Goal: Information Seeking & Learning: Check status

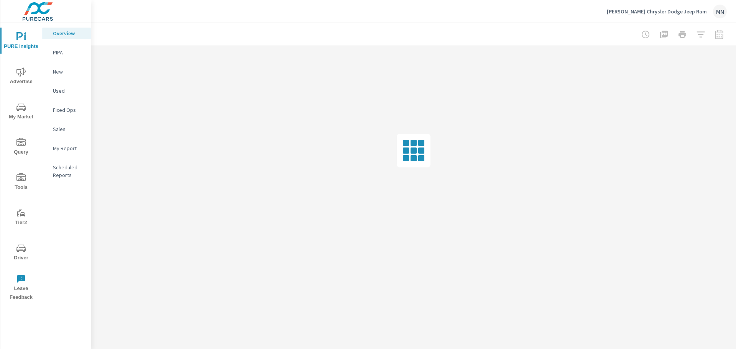
click at [30, 80] on span "Advertise" at bounding box center [21, 76] width 37 height 19
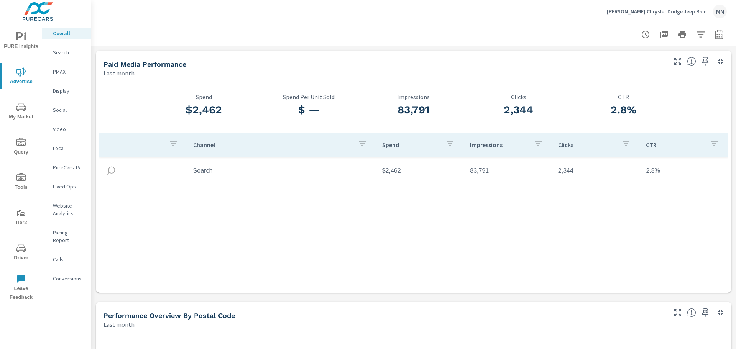
click at [67, 52] on p "Search" at bounding box center [69, 53] width 32 height 8
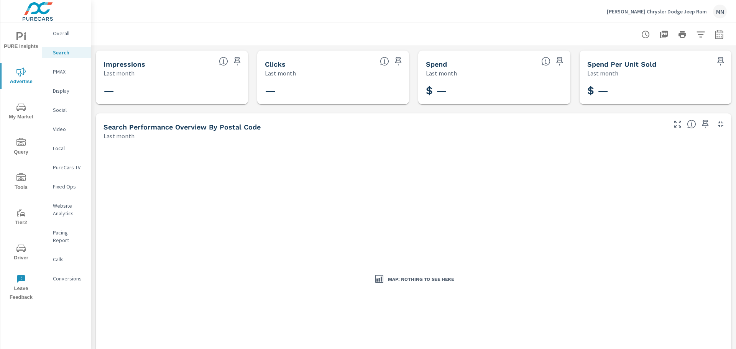
drag, startPoint x: 95, startPoint y: 1, endPoint x: 64, endPoint y: 69, distance: 74.9
click at [64, 69] on p "PMAX" at bounding box center [69, 72] width 32 height 8
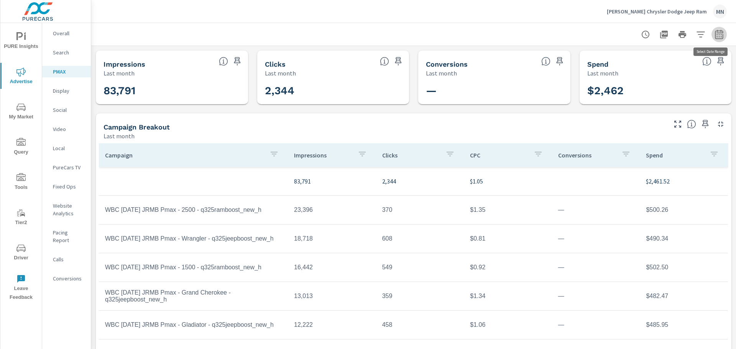
click at [714, 35] on icon "button" at bounding box center [718, 34] width 9 height 9
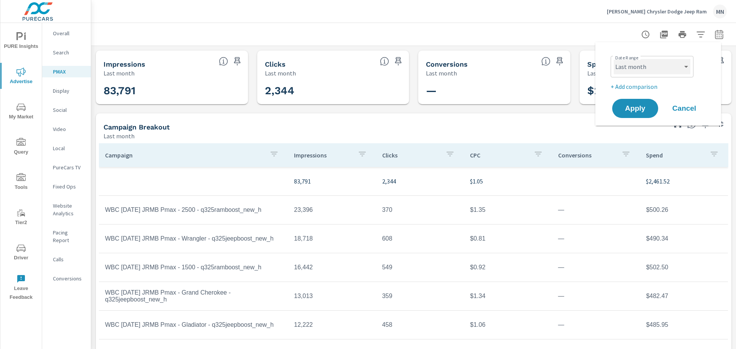
click at [654, 67] on select "Custom [DATE] Last week Last 7 days Last 14 days Last 30 days Last 45 days Last…" at bounding box center [652, 66] width 77 height 15
click at [614, 59] on select "Custom [DATE] Last week Last 7 days Last 14 days Last 30 days Last 45 days Last…" at bounding box center [652, 66] width 77 height 15
select select "custom"
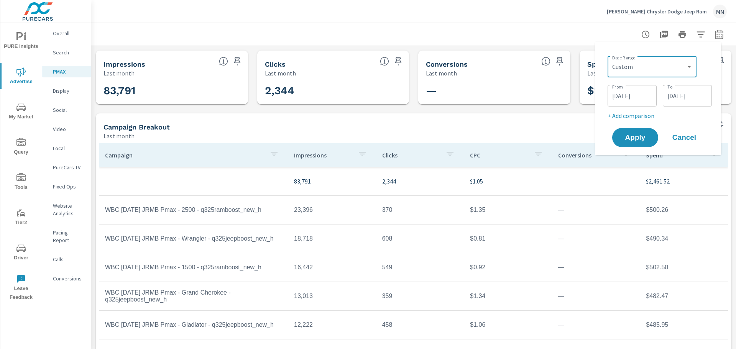
click at [620, 95] on input "[DATE]" at bounding box center [632, 95] width 43 height 15
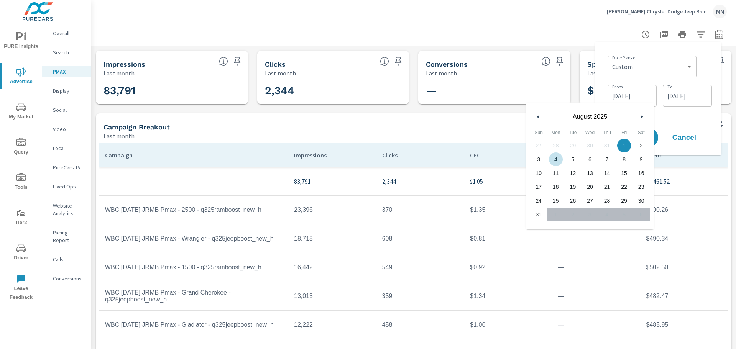
click at [535, 116] on button "button" at bounding box center [538, 116] width 9 height 9
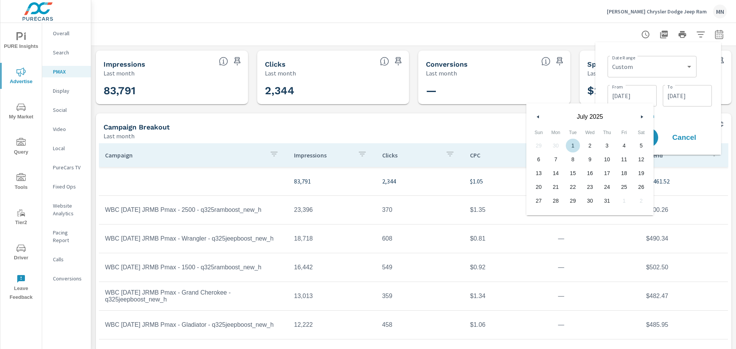
click at [573, 145] on span "1" at bounding box center [572, 146] width 17 height 10
type input "[DATE]"
click at [599, 62] on div "Date Range Custom [DATE] Last week Last 7 days Last 14 days Last 30 days Last 4…" at bounding box center [658, 98] width 126 height 113
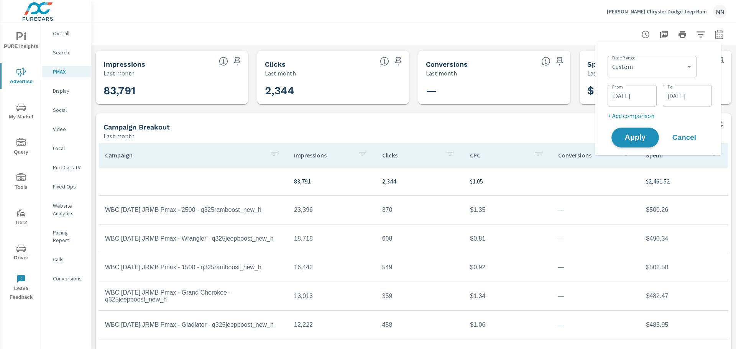
click at [649, 134] on span "Apply" at bounding box center [634, 137] width 31 height 7
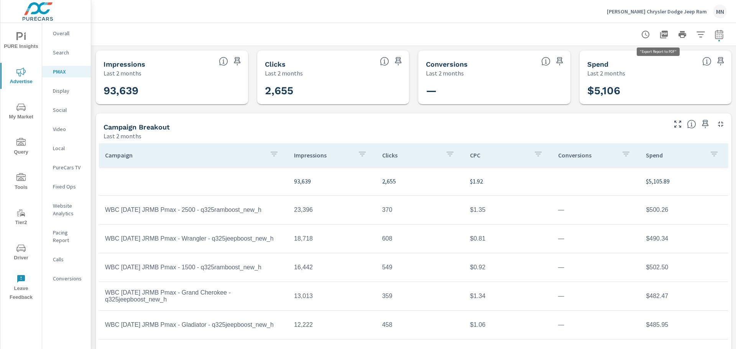
click at [659, 29] on button "button" at bounding box center [663, 34] width 15 height 15
click at [58, 92] on p "Display" at bounding box center [69, 91] width 32 height 8
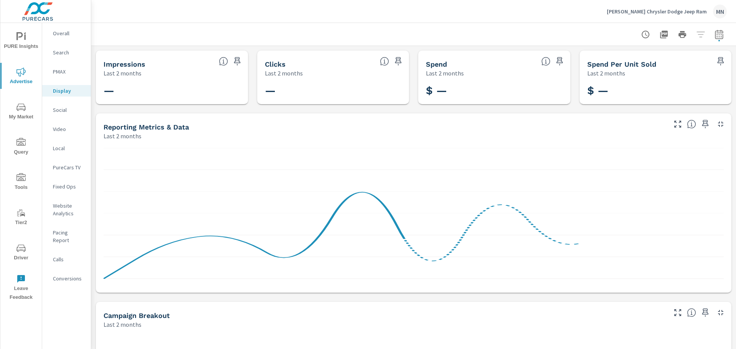
click at [61, 105] on div "Social" at bounding box center [66, 109] width 49 height 11
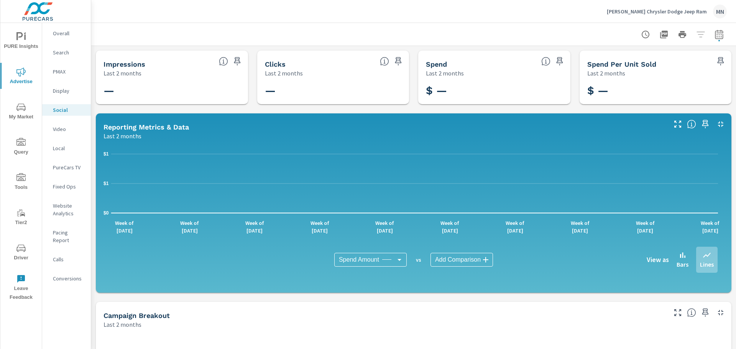
click at [62, 126] on p "Video" at bounding box center [69, 129] width 32 height 8
click at [60, 144] on div "Local" at bounding box center [66, 148] width 49 height 11
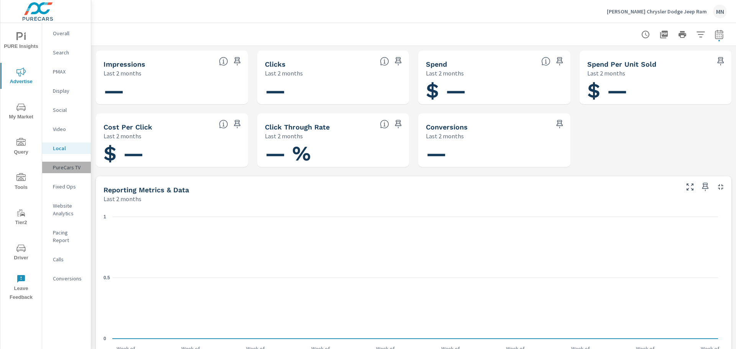
click at [65, 168] on p "PureCars TV" at bounding box center [69, 168] width 32 height 8
